Goal: Task Accomplishment & Management: Manage account settings

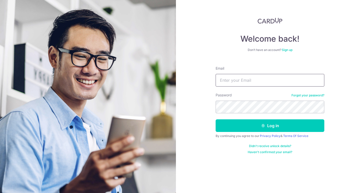
click at [229, 76] on input "Email" at bounding box center [269, 80] width 109 height 13
type input "lisha_mohandas2@Hotmail.com"
click at [215, 119] on button "Log in" at bounding box center [269, 125] width 109 height 13
click at [153, 106] on section "Welcome back! Don’t have an account? Sign up Email lisha_mohandas2@Hotmail.com …" at bounding box center [182, 96] width 364 height 193
click at [215, 119] on button "Log in" at bounding box center [269, 125] width 109 height 13
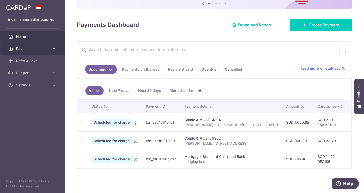
click at [52, 50] on icon at bounding box center [54, 48] width 5 height 5
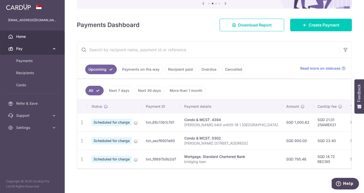
click at [52, 50] on icon at bounding box center [54, 48] width 5 height 5
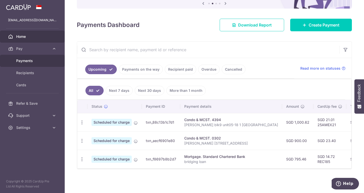
click at [28, 62] on span "Payments" at bounding box center [32, 60] width 33 height 5
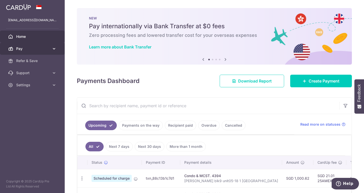
click at [22, 50] on span "Pay" at bounding box center [32, 48] width 33 height 5
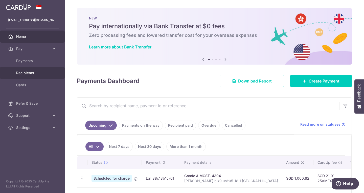
click at [24, 73] on span "Recipients" at bounding box center [32, 72] width 33 height 5
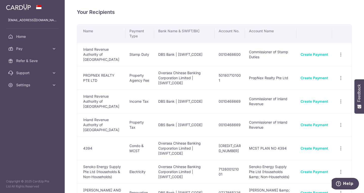
scroll to position [0, 0]
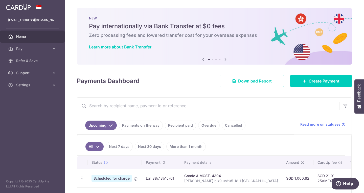
click at [223, 58] on icon at bounding box center [225, 59] width 6 height 6
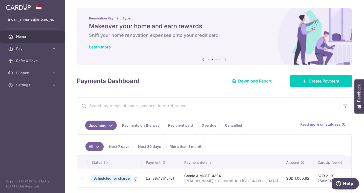
click at [223, 58] on icon at bounding box center [225, 59] width 6 height 6
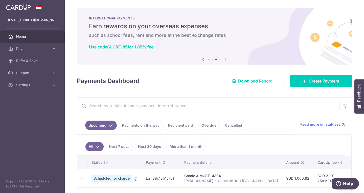
click at [223, 58] on icon at bounding box center [225, 59] width 6 height 6
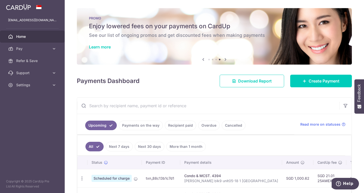
click at [223, 58] on icon at bounding box center [225, 59] width 6 height 6
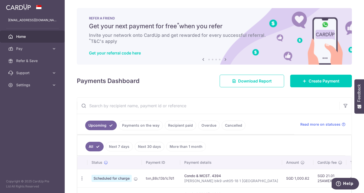
click at [223, 58] on icon at bounding box center [225, 59] width 6 height 6
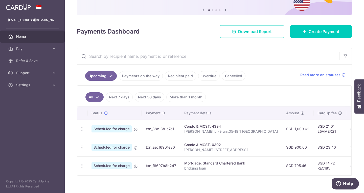
click at [178, 80] on link "Recipient paid" at bounding box center [180, 76] width 31 height 10
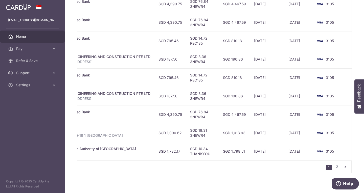
scroll to position [178, 0]
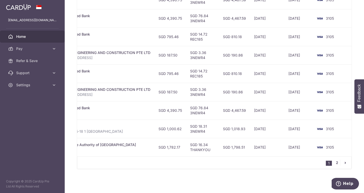
click at [334, 164] on link "2" at bounding box center [336, 163] width 6 height 6
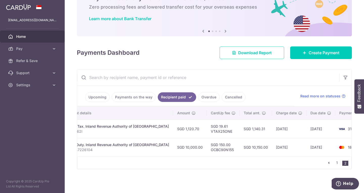
scroll to position [0, 110]
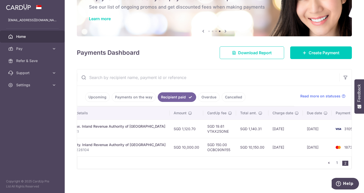
drag, startPoint x: 245, startPoint y: 145, endPoint x: 220, endPoint y: 146, distance: 24.5
click at [236, 146] on td "SGD 10,150.00" at bounding box center [252, 147] width 32 height 18
click at [216, 176] on div "× Pause Schedule Pause all future payments in this series Pause just this one p…" at bounding box center [214, 96] width 299 height 193
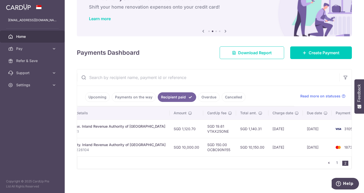
click at [306, 187] on div "× Pause Schedule Pause all future payments in this series Pause just this one p…" at bounding box center [214, 96] width 299 height 193
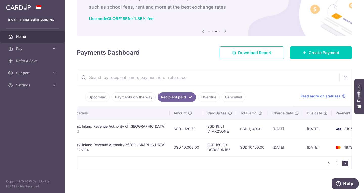
click at [335, 163] on link "1" at bounding box center [336, 163] width 6 height 6
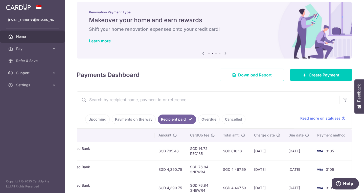
scroll to position [6, 0]
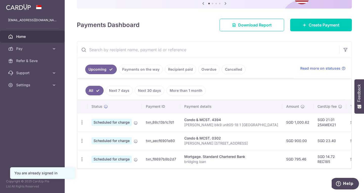
click at [172, 69] on link "Recipient paid" at bounding box center [180, 70] width 31 height 10
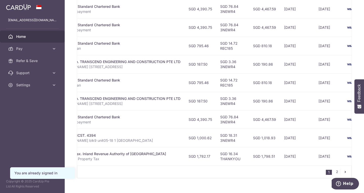
scroll to position [178, 0]
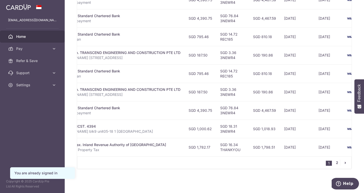
click at [335, 165] on link "2" at bounding box center [336, 163] width 6 height 6
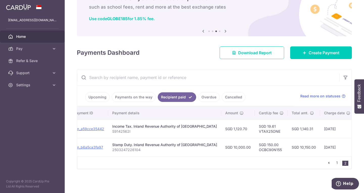
scroll to position [0, 59]
click at [335, 164] on link "1" at bounding box center [336, 163] width 6 height 6
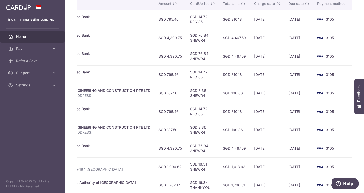
scroll to position [138, 0]
